Goal: Use online tool/utility: Utilize a website feature to perform a specific function

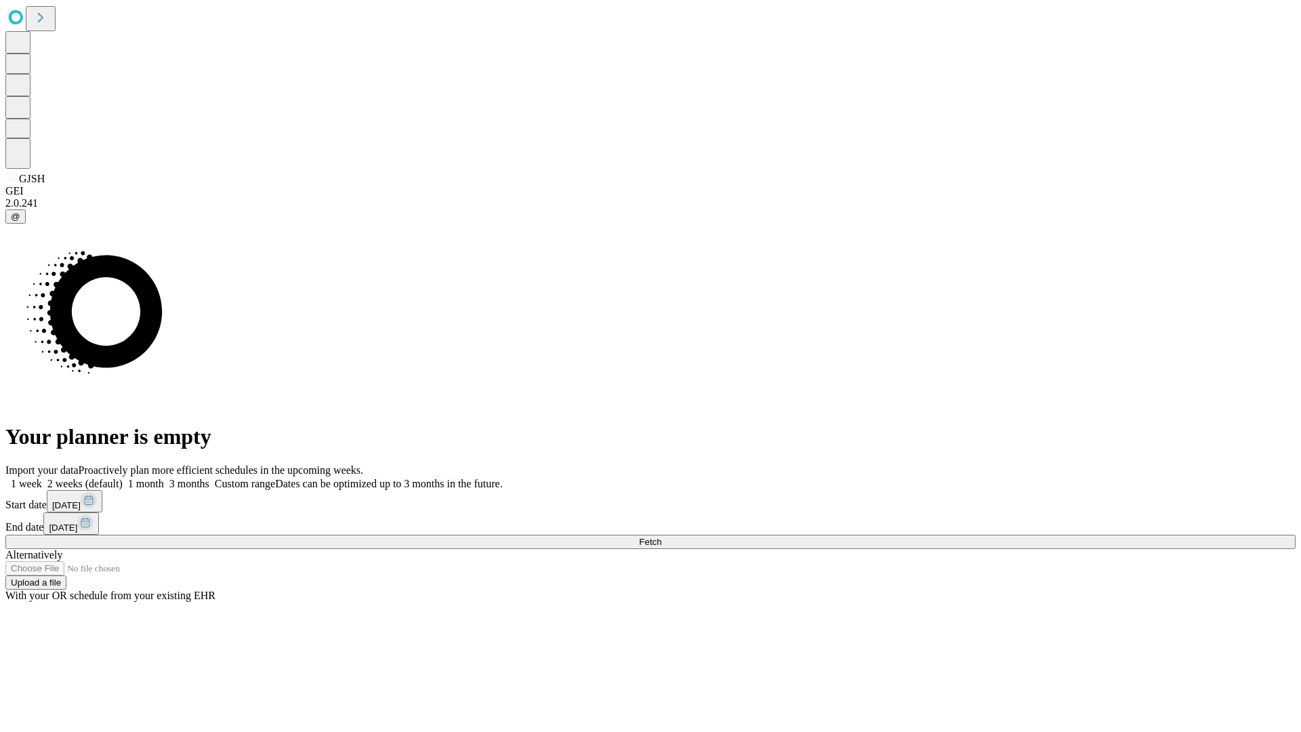
click at [661, 537] on span "Fetch" at bounding box center [650, 542] width 22 height 10
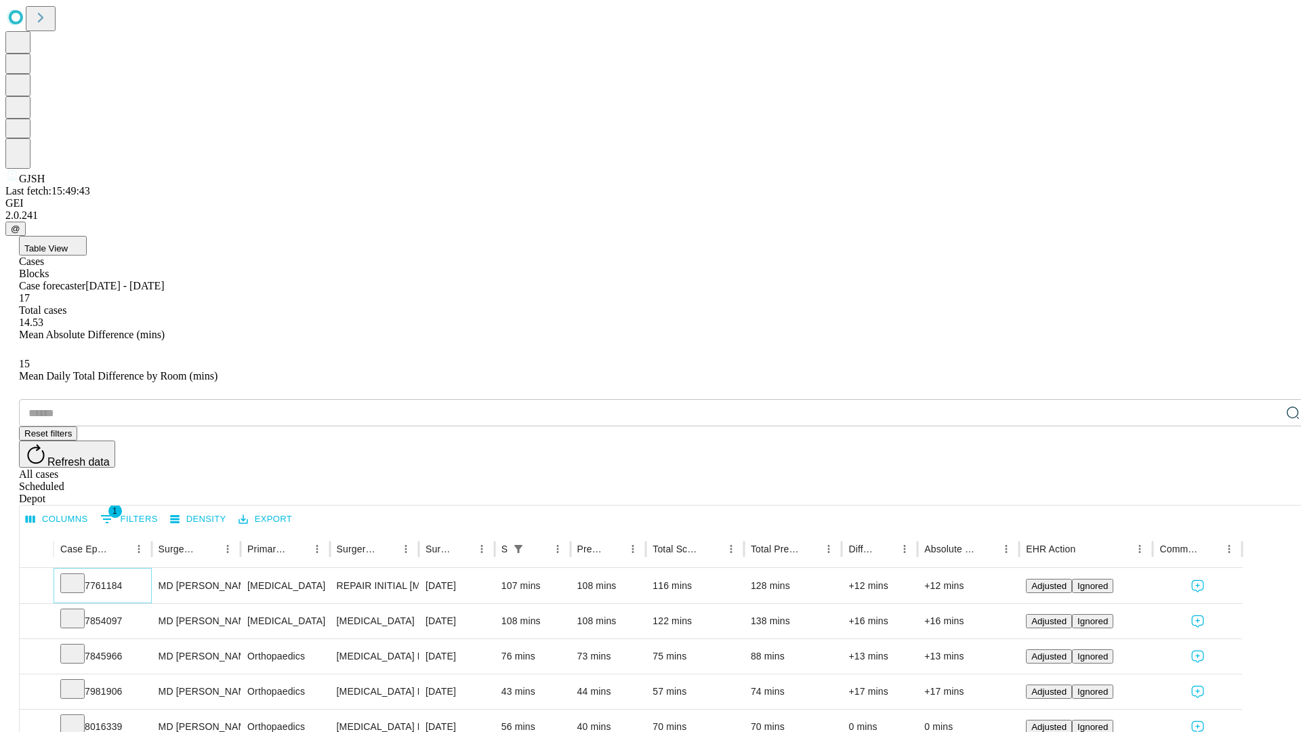
click at [79, 575] on icon at bounding box center [73, 582] width 14 height 14
